Goal: Communication & Community: Answer question/provide support

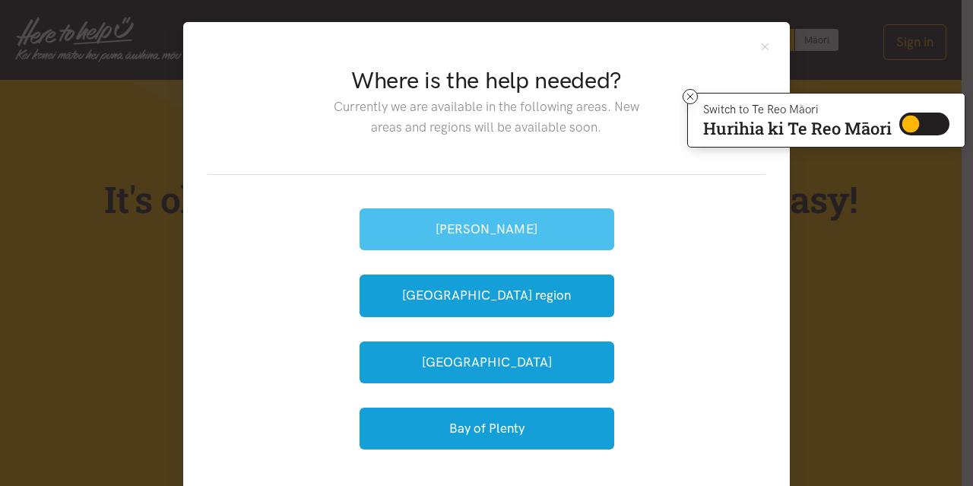
click at [477, 239] on button "[PERSON_NAME]" at bounding box center [486, 229] width 255 height 42
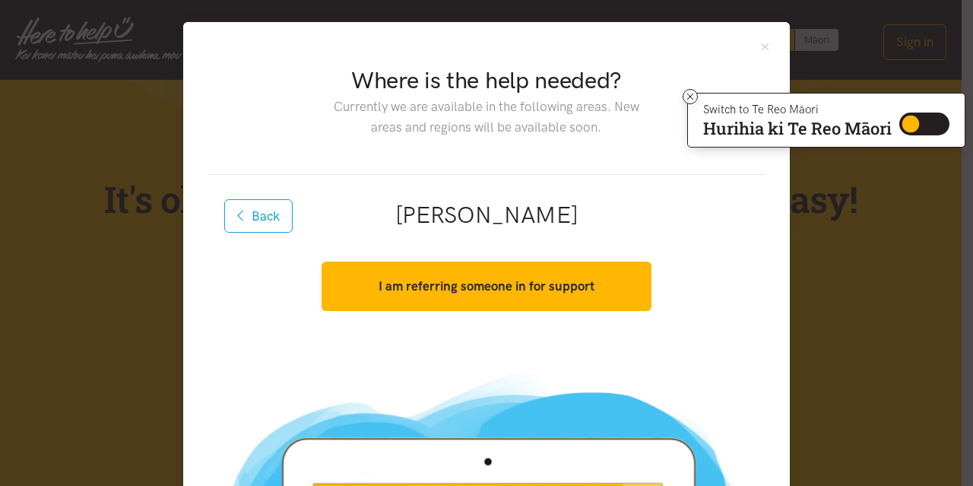
scroll to position [152, 0]
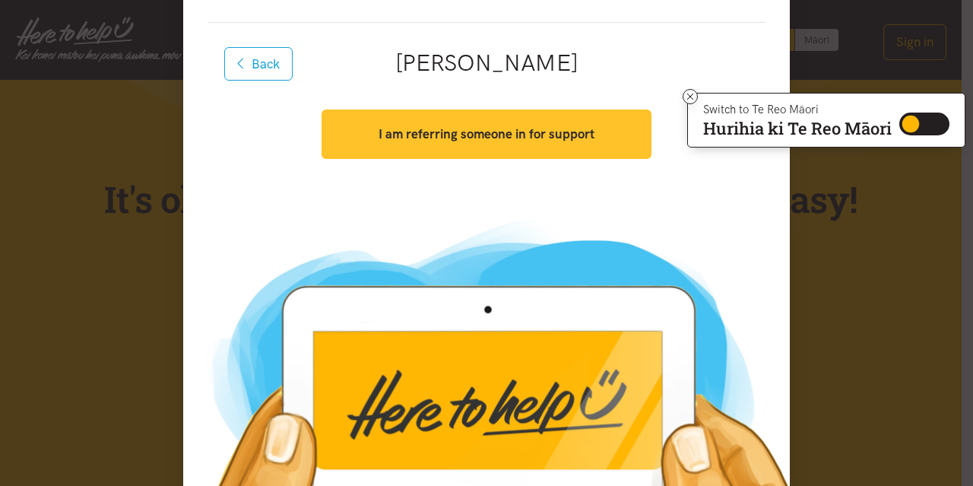
click at [490, 146] on button "I am referring someone in for support" at bounding box center [485, 133] width 329 height 49
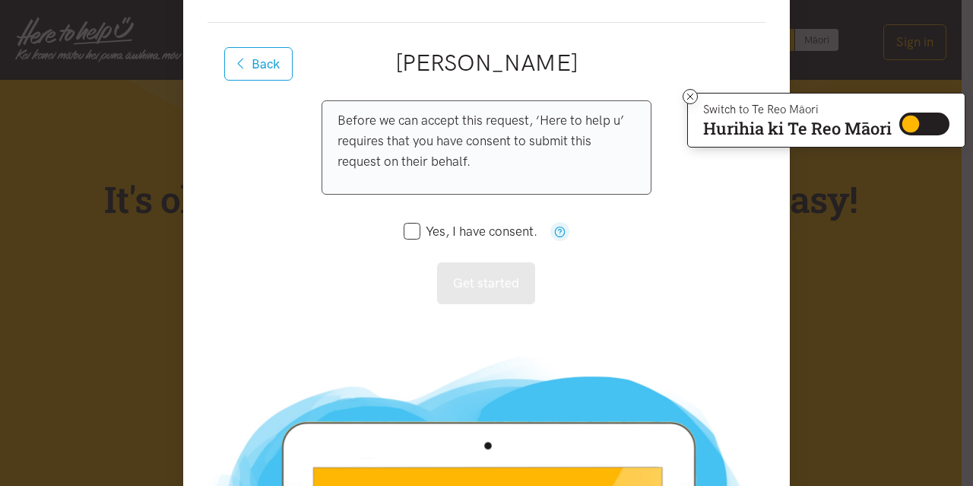
click at [404, 227] on input "Yes, I have consent." at bounding box center [471, 231] width 134 height 13
checkbox input "true"
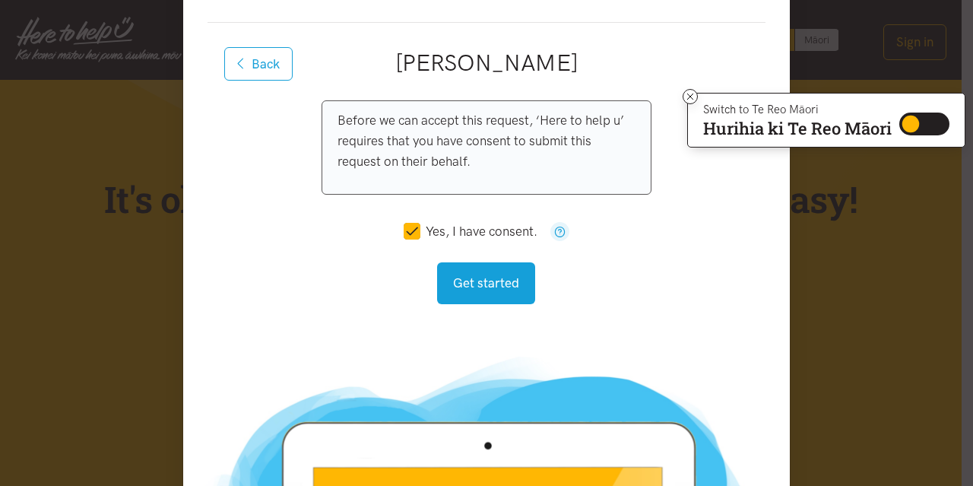
scroll to position [368, 0]
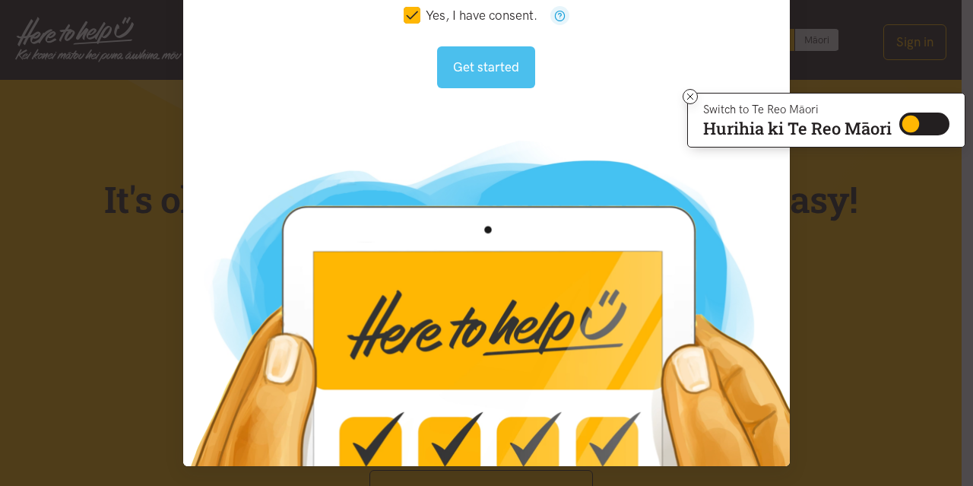
click at [476, 78] on button "Get started" at bounding box center [486, 67] width 98 height 42
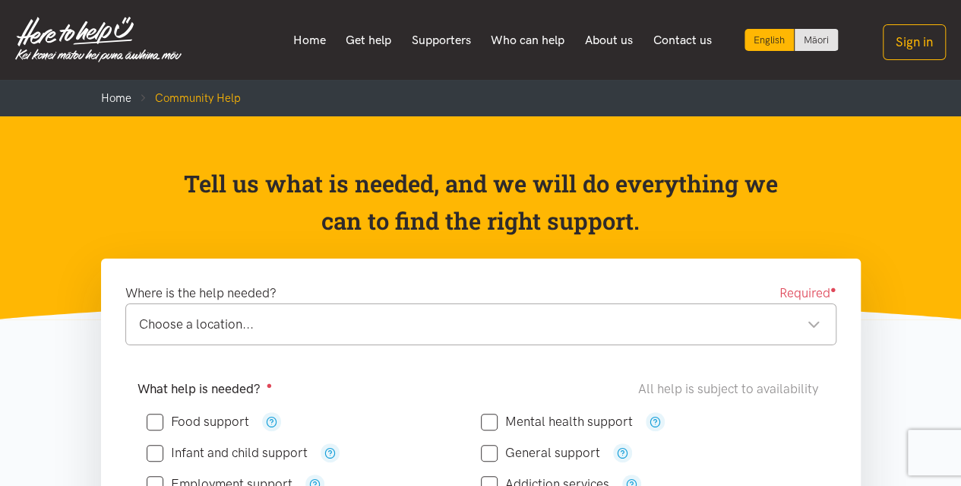
scroll to position [152, 0]
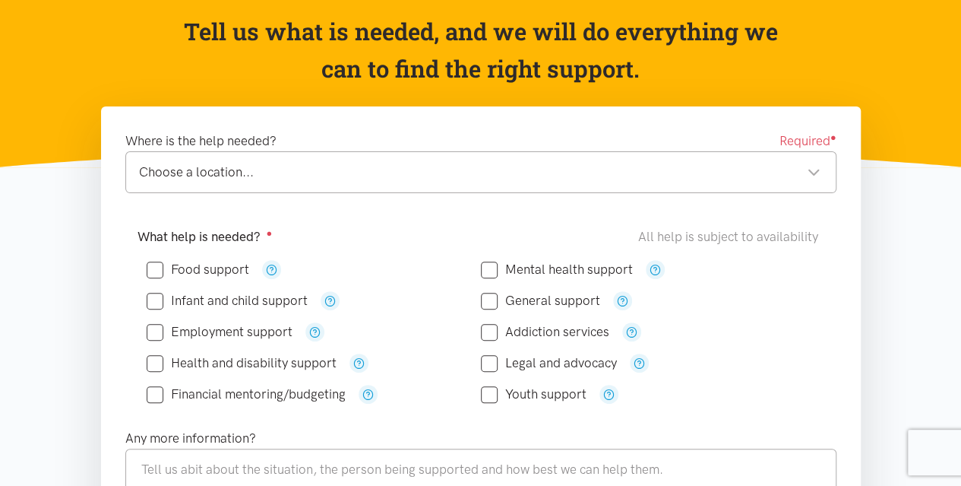
click at [625, 159] on div "Choose a location... Choose a location..." at bounding box center [480, 172] width 711 height 42
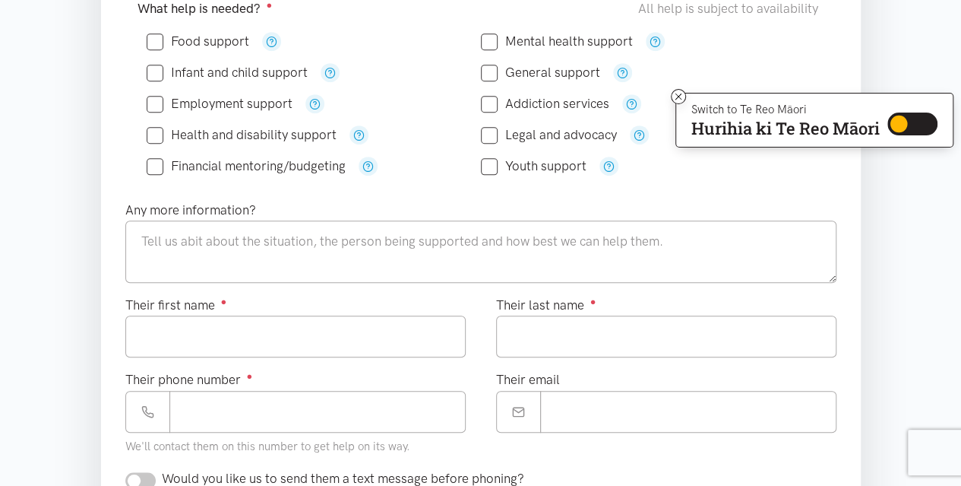
scroll to position [228, 0]
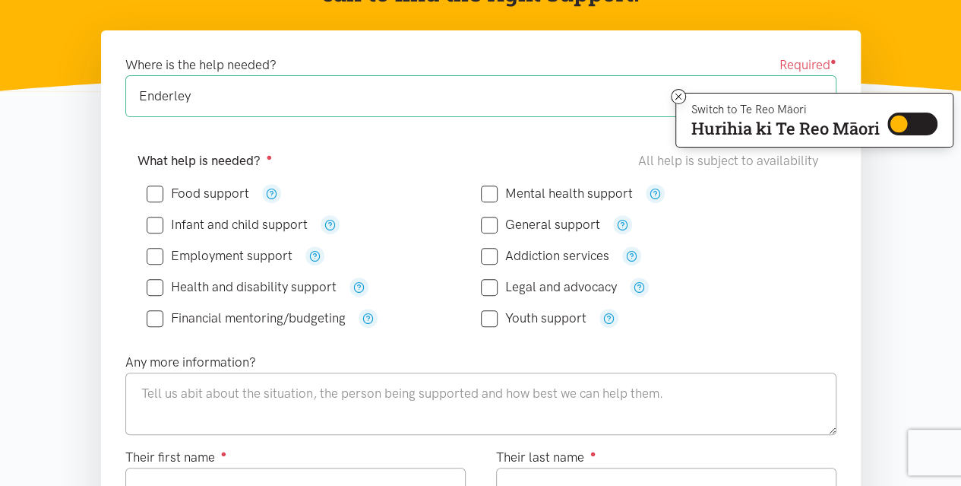
click at [157, 192] on input "Food support" at bounding box center [198, 193] width 103 height 13
checkbox input "true"
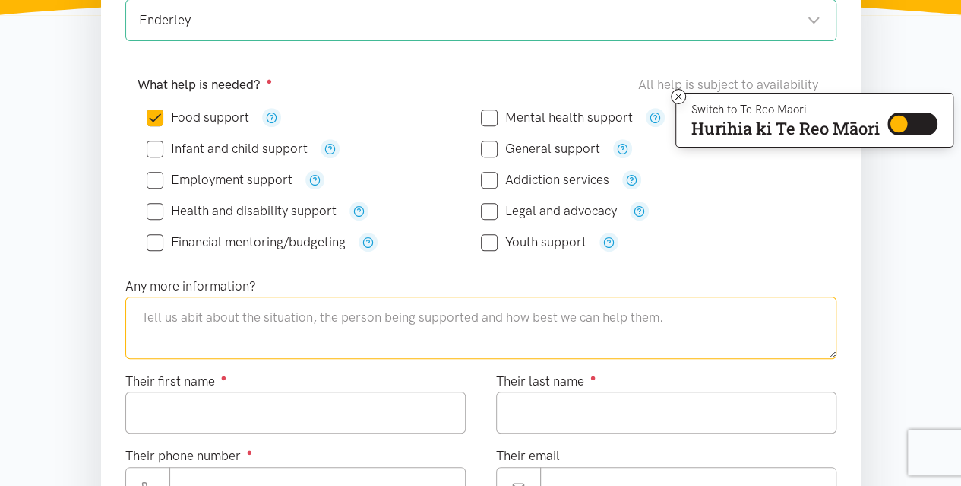
drag, startPoint x: 166, startPoint y: 312, endPoint x: 386, endPoint y: 480, distance: 277.1
click at [166, 312] on textarea at bounding box center [480, 327] width 711 height 62
click at [710, 315] on textarea "kia ora. this person has physical disabilities and is unable to use the stove a…" at bounding box center [480, 327] width 711 height 62
click at [795, 315] on textarea "kia ora. this person has physical disabilities and is unable to use the stove a…" at bounding box center [480, 327] width 711 height 62
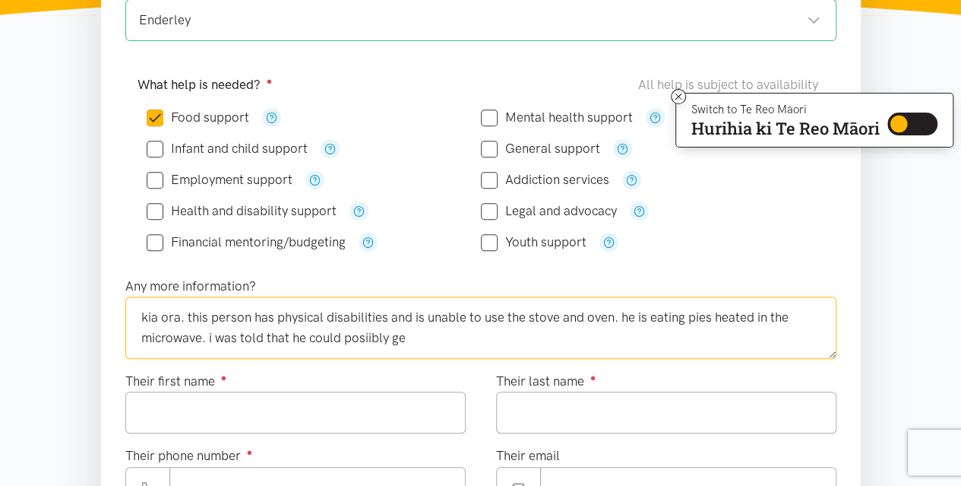
click at [432, 342] on textarea "kia ora. this person has physical disabilities and is unable to use the stove a…" at bounding box center [480, 327] width 711 height 62
click at [548, 335] on textarea "kia ora. this person has physical disabilities and is unable to use the stove a…" at bounding box center [480, 327] width 711 height 62
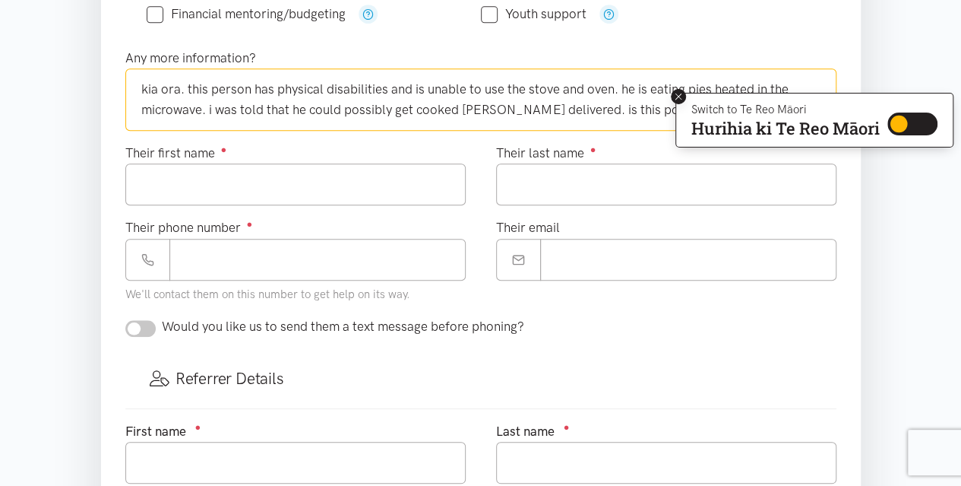
type textarea "kia ora. this person has physical disabilities and is unable to use the stove a…"
click at [676, 96] on icon at bounding box center [679, 96] width 6 height 6
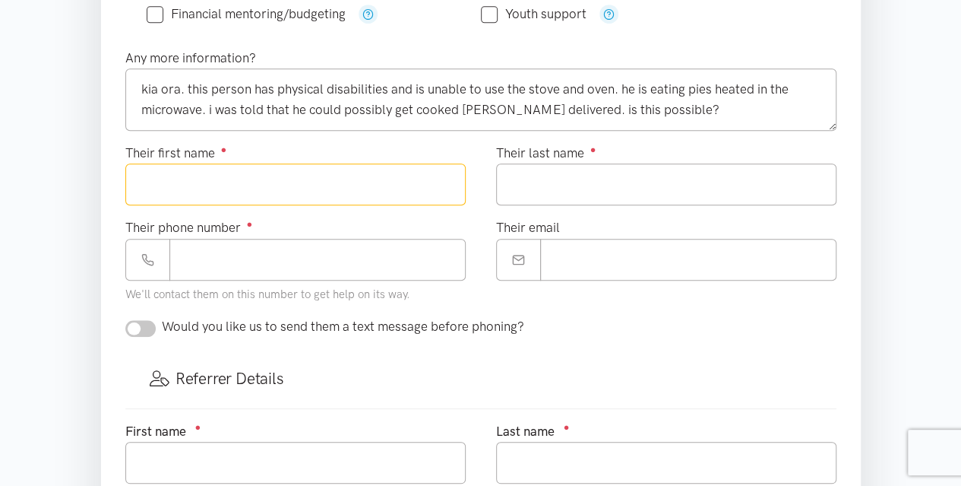
click at [187, 182] on input "Their first name ●" at bounding box center [295, 184] width 340 height 42
type input "****"
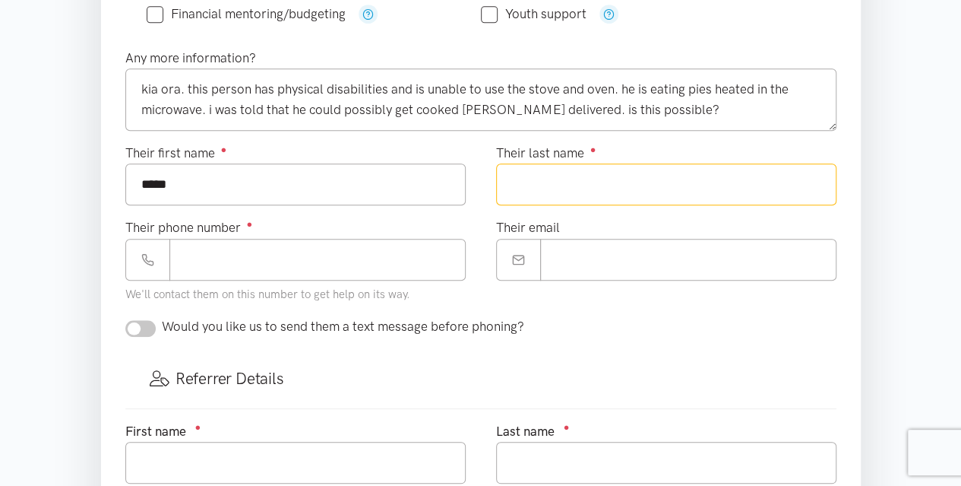
click at [613, 196] on input "Their last name ●" at bounding box center [666, 184] width 340 height 42
type input "*******"
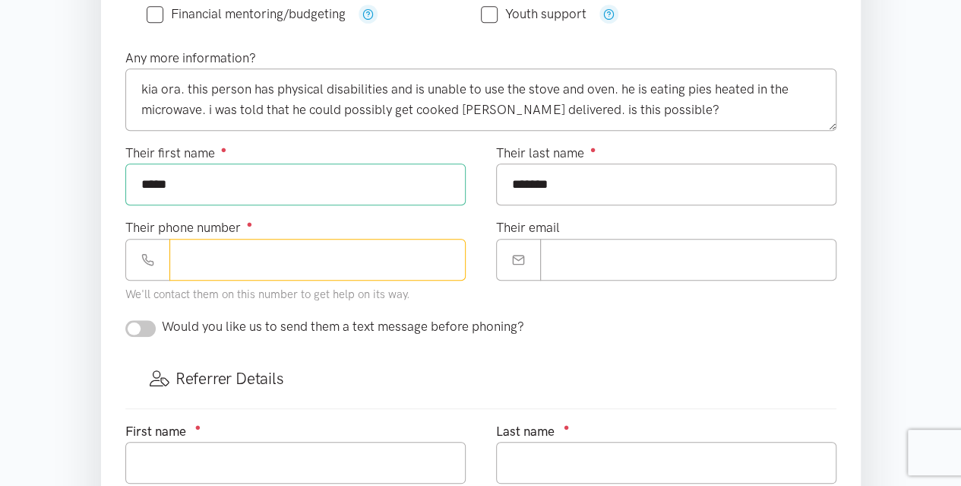
click at [322, 255] on input "Their phone number ●" at bounding box center [317, 260] width 296 height 42
type input "**********"
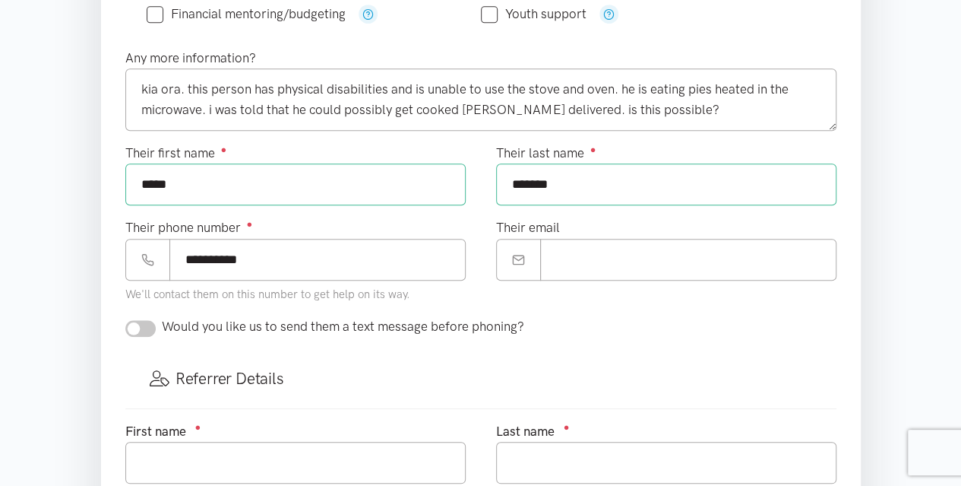
click at [141, 321] on input "checkbox" at bounding box center [140, 328] width 30 height 17
checkbox input "true"
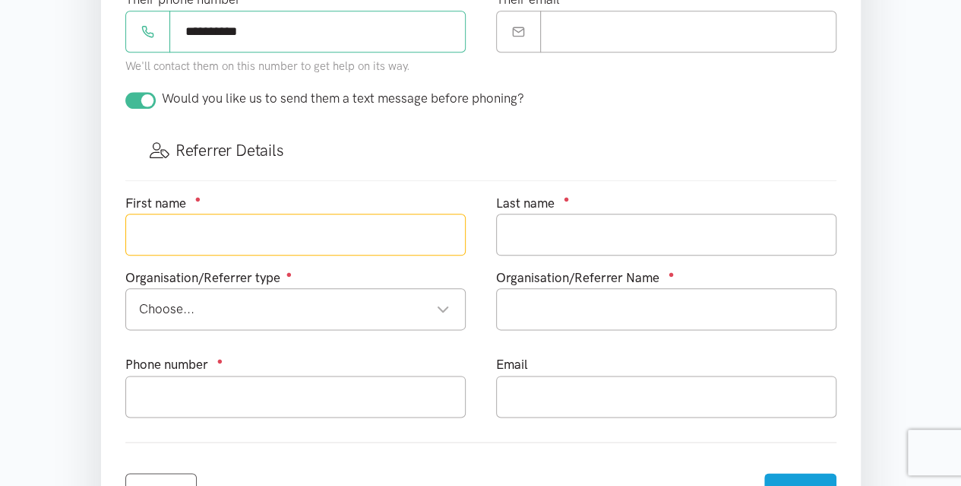
click at [217, 223] on input "text" at bounding box center [295, 235] width 340 height 42
type input "tewai"
click at [358, 309] on div "Choose..." at bounding box center [294, 309] width 311 height 21
type input "rurehe"
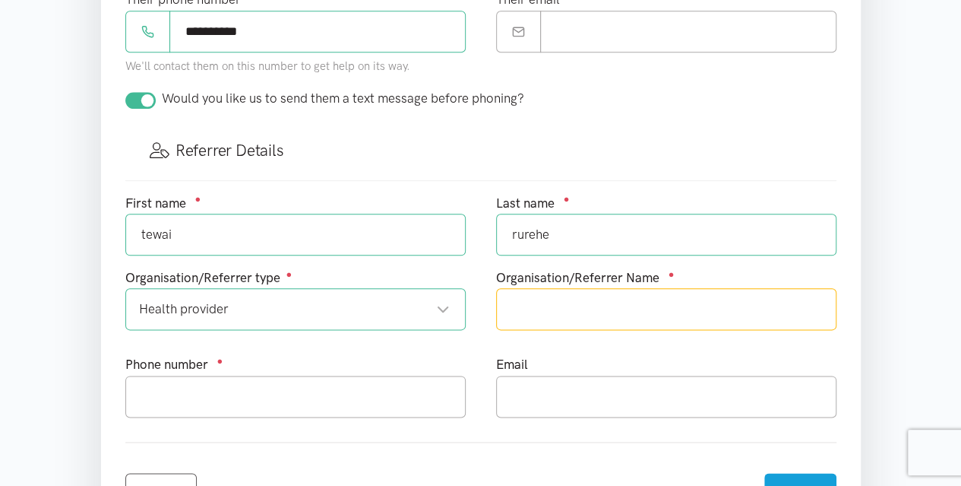
click at [614, 299] on input "text" at bounding box center [666, 309] width 340 height 42
type input "te kohao health"
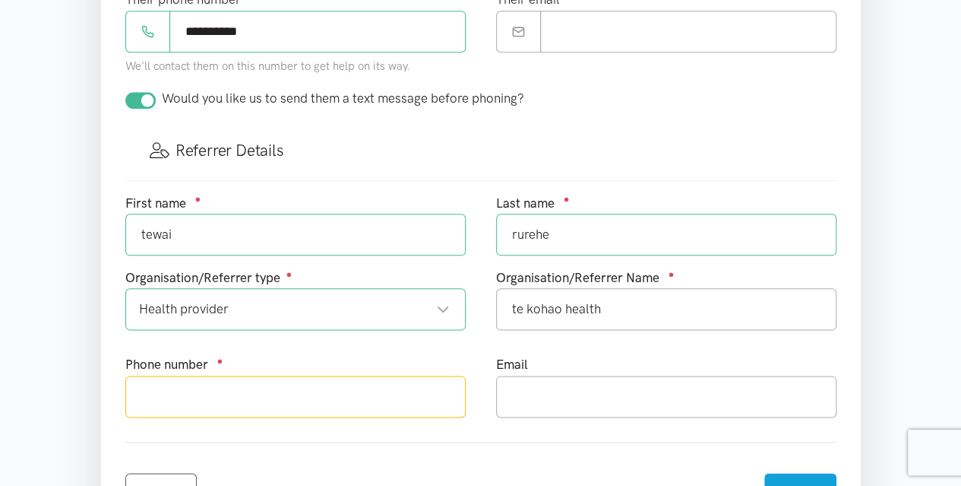
click at [333, 399] on input "text" at bounding box center [295, 396] width 340 height 42
type input "0212204574"
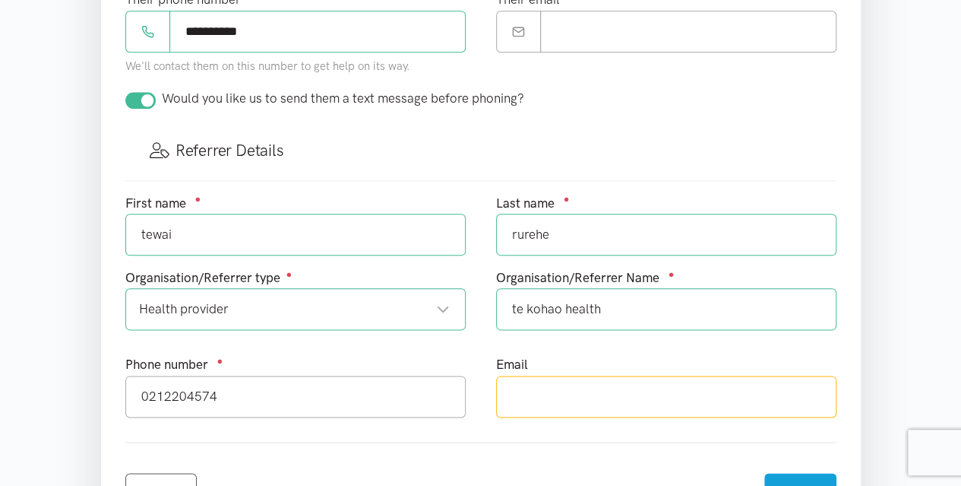
click at [609, 375] on input "text" at bounding box center [666, 396] width 340 height 42
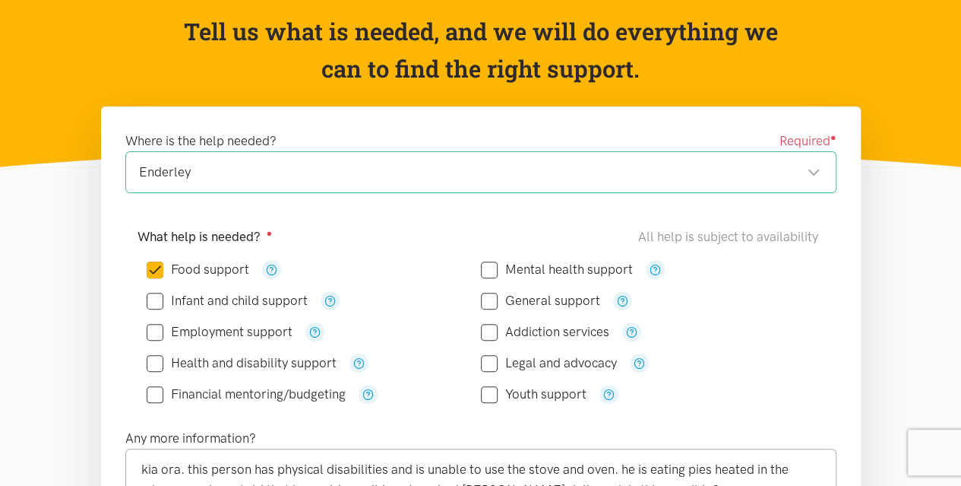
scroll to position [304, 0]
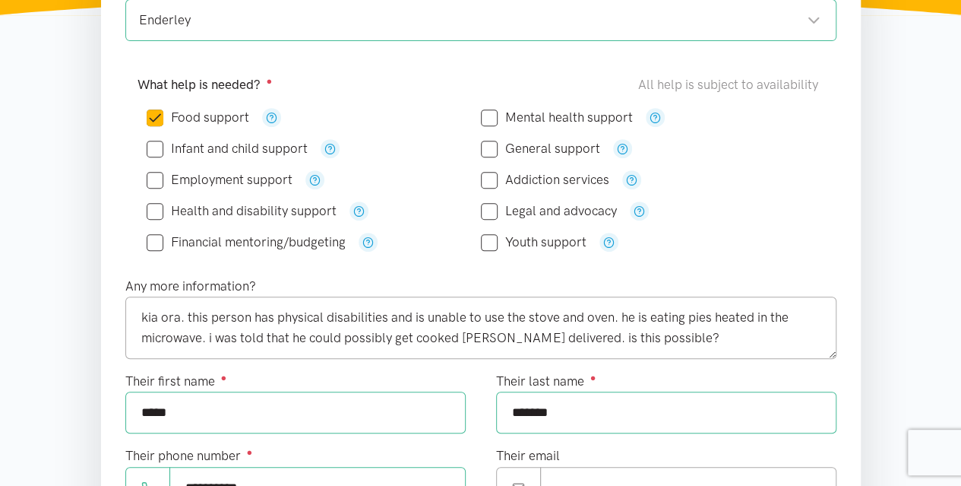
type input "[EMAIL_ADDRESS][DOMAIN_NAME]"
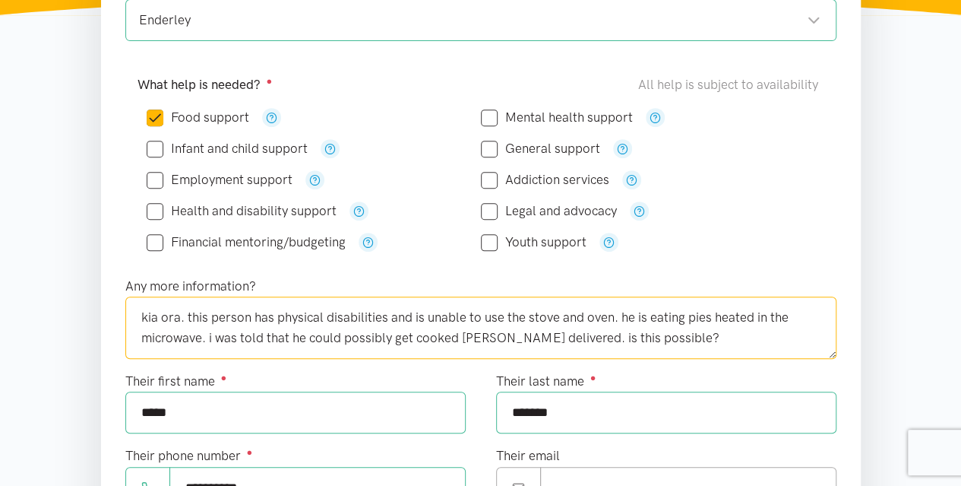
click at [207, 334] on textarea "kia ora. this person has physical disabilities and is unable to use the stove a…" at bounding box center [480, 327] width 711 height 62
click at [661, 332] on textarea "kia ora. this person has physical disabilities and is unable to use the stove a…" at bounding box center [480, 327] width 711 height 62
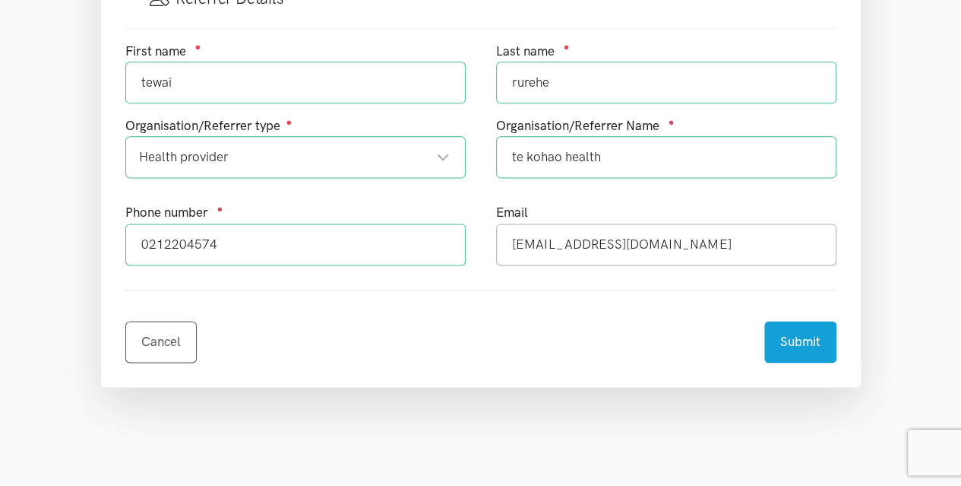
scroll to position [1140, 0]
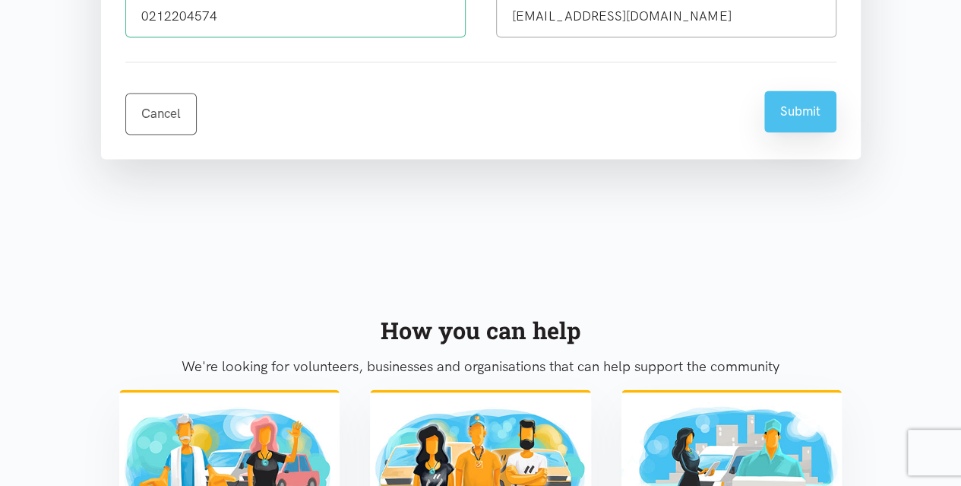
type textarea "kia ora. this person has physical disabilities and is unable to use the stove a…"
click at [799, 111] on button "Submit" at bounding box center [800, 111] width 72 height 42
